Goal: Check status: Check status

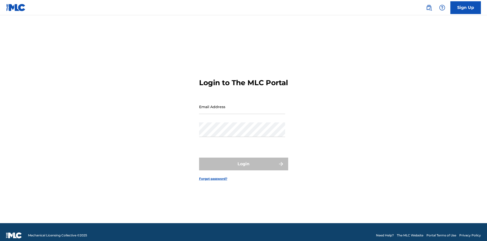
click at [219, 113] on input "Email Address" at bounding box center [242, 106] width 86 height 15
type input "[EMAIL_ADDRESS][DOMAIN_NAME]"
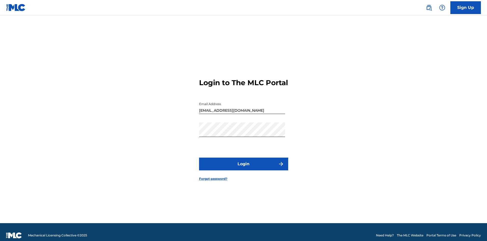
click at [234, 170] on button "Login" at bounding box center [243, 163] width 89 height 13
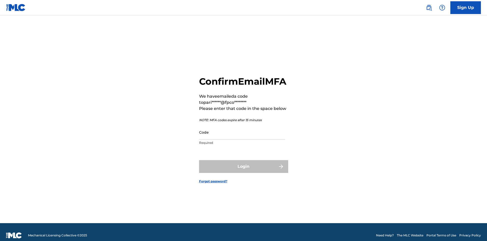
click at [250, 139] on input "Code" at bounding box center [242, 132] width 86 height 15
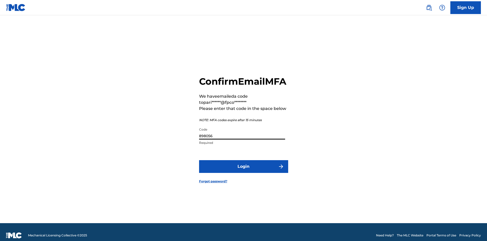
type input "898056"
click at [230, 173] on button "Login" at bounding box center [243, 166] width 89 height 13
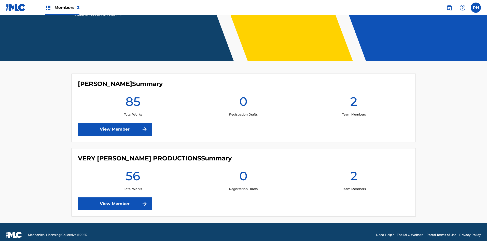
scroll to position [94, 0]
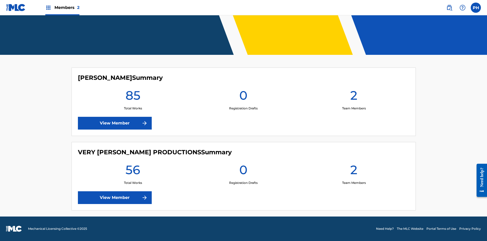
click at [128, 197] on link "View Member" at bounding box center [115, 197] width 74 height 13
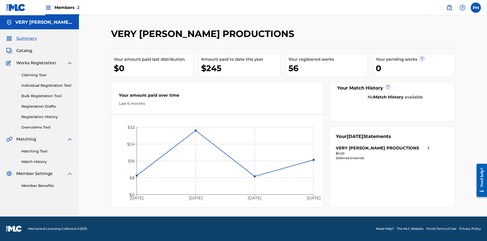
click at [40, 115] on link "Registration History" at bounding box center [46, 116] width 51 height 5
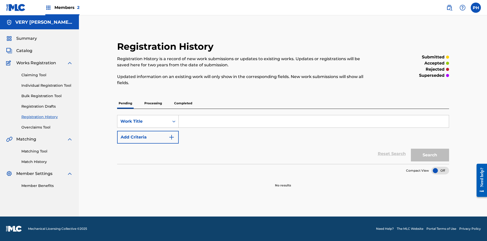
click at [186, 103] on p "Completed" at bounding box center [183, 103] width 21 height 11
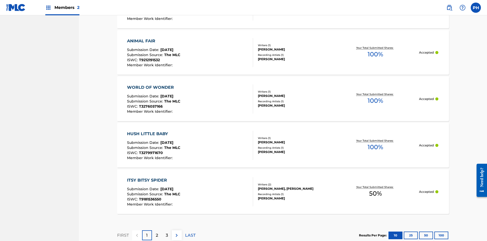
scroll to position [477, 0]
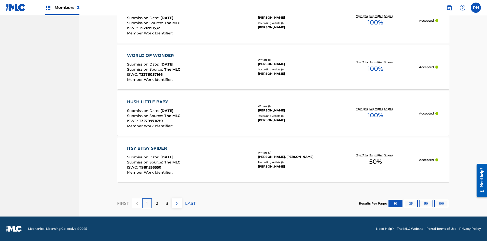
click at [411, 203] on button "25" at bounding box center [411, 203] width 14 height 8
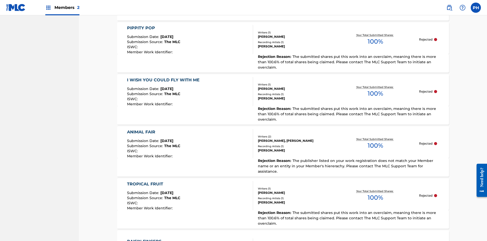
scroll to position [783, 0]
click at [276, 96] on div "[PERSON_NAME]" at bounding box center [295, 98] width 74 height 5
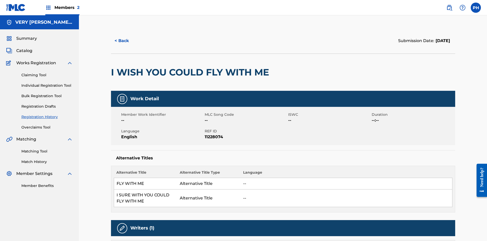
click at [120, 39] on button "< Back" at bounding box center [126, 40] width 31 height 13
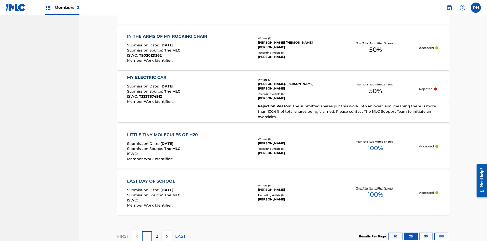
scroll to position [1174, 0]
click at [428, 231] on button "50" at bounding box center [426, 235] width 14 height 8
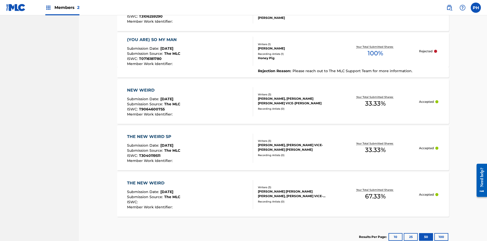
scroll to position [1542, 0]
click at [390, 232] on button "10" at bounding box center [395, 236] width 14 height 8
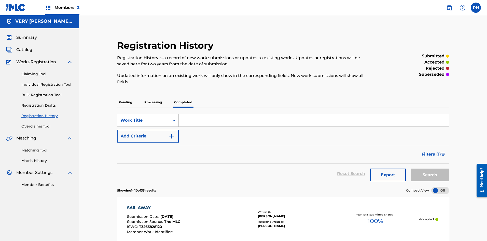
scroll to position [477, 0]
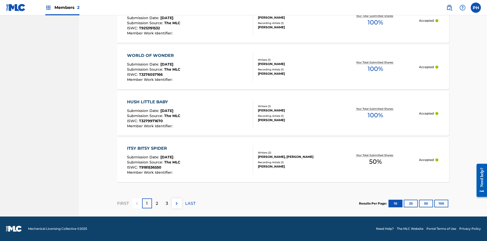
click at [433, 168] on div "ITSY BITSY SPIDER Submission Date : [DATE] Submission Source : The MLC ISWC : T…" at bounding box center [283, 159] width 332 height 45
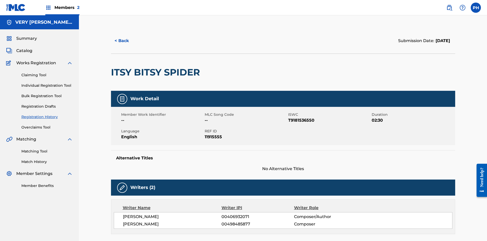
click at [119, 41] on button "< Back" at bounding box center [126, 40] width 31 height 13
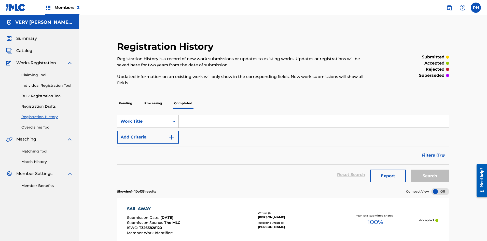
click at [172, 138] on img "Search Form" at bounding box center [172, 137] width 6 height 6
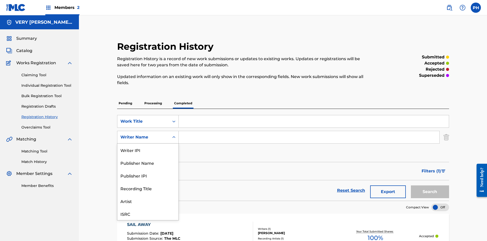
click at [160, 140] on div "Writer Name" at bounding box center [143, 137] width 52 height 10
click at [174, 137] on icon "Search Form" at bounding box center [173, 136] width 5 height 5
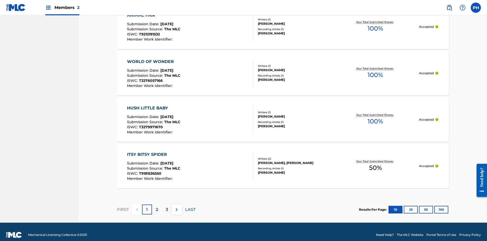
scroll to position [493, 0]
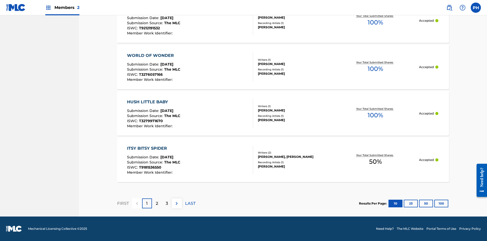
click at [414, 203] on button "25" at bounding box center [411, 203] width 14 height 8
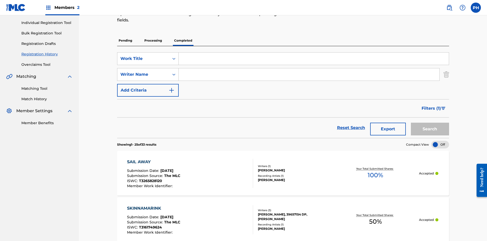
scroll to position [60, 0]
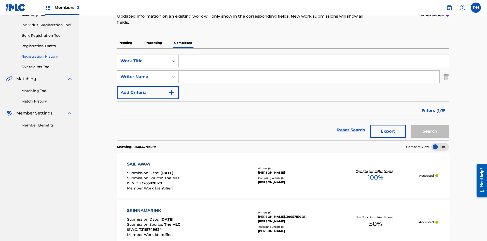
click at [227, 223] on div "SKINNAMARINK Submission Date : [DATE] Submission Source : The MLC ISWC : T31617…" at bounding box center [190, 221] width 126 height 29
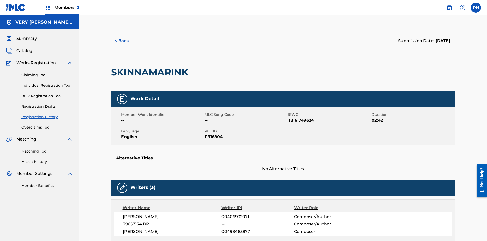
click at [122, 39] on button "< Back" at bounding box center [126, 40] width 31 height 13
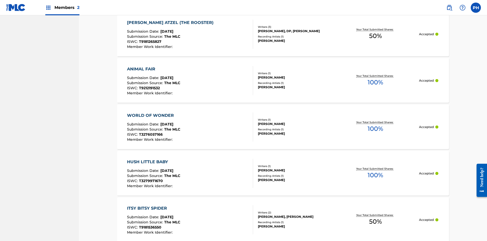
scroll to position [458, 0]
